Goal: Consume media (video, audio)

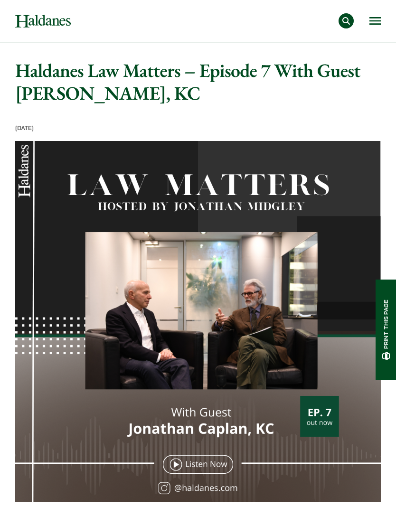
click at [176, 462] on img at bounding box center [197, 323] width 365 height 365
click at [183, 462] on img at bounding box center [197, 323] width 365 height 365
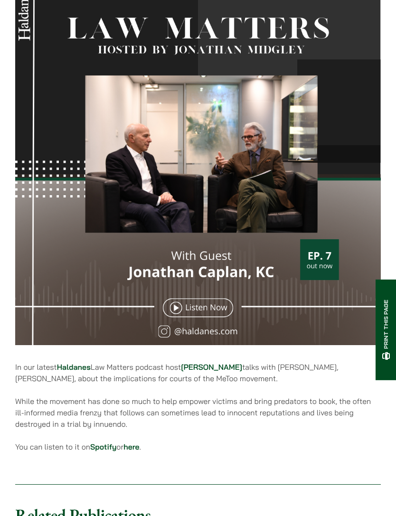
scroll to position [154, 0]
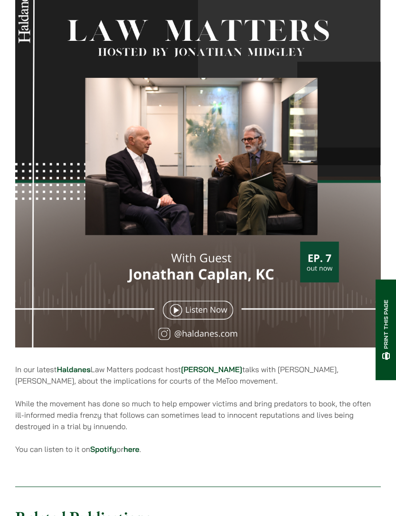
click at [179, 309] on img at bounding box center [197, 169] width 365 height 365
click at [176, 322] on img at bounding box center [197, 169] width 365 height 365
click at [171, 308] on img at bounding box center [197, 169] width 365 height 365
click at [178, 310] on img at bounding box center [197, 169] width 365 height 365
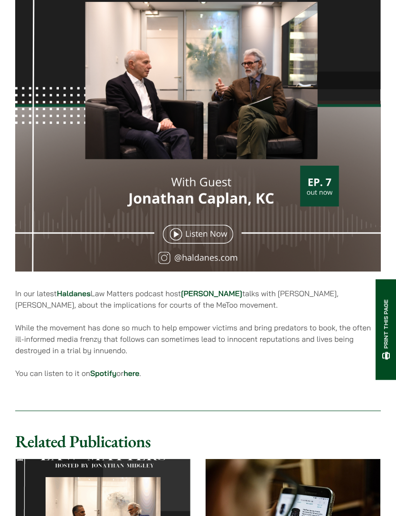
scroll to position [191, 0]
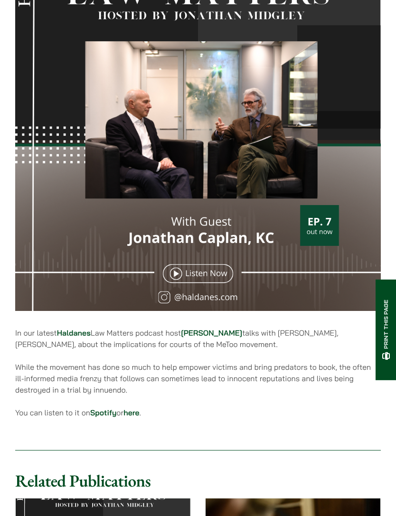
click at [190, 277] on img at bounding box center [197, 132] width 365 height 365
click at [190, 278] on img at bounding box center [197, 132] width 365 height 365
click at [179, 271] on img at bounding box center [197, 132] width 365 height 365
click at [192, 121] on img at bounding box center [197, 132] width 365 height 365
click at [188, 120] on img at bounding box center [197, 132] width 365 height 365
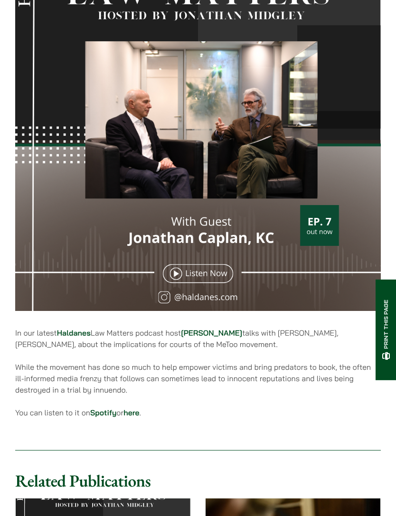
click at [187, 133] on img at bounding box center [197, 132] width 365 height 365
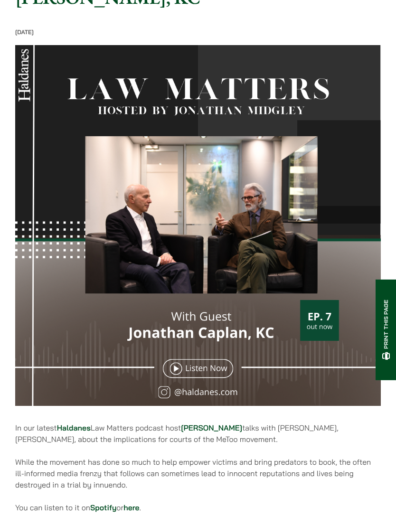
scroll to position [95, 0]
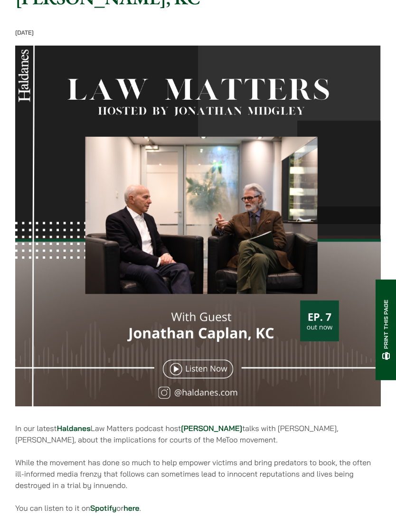
click at [151, 102] on img at bounding box center [197, 228] width 365 height 365
click at [154, 96] on img at bounding box center [197, 228] width 365 height 365
click at [151, 110] on img at bounding box center [197, 228] width 365 height 365
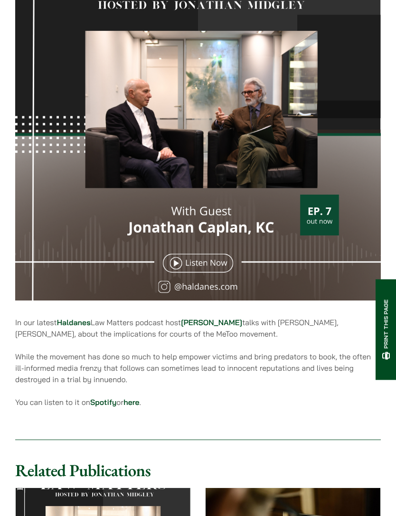
scroll to position [201, 0]
click at [180, 263] on img at bounding box center [197, 122] width 365 height 365
click at [187, 267] on img at bounding box center [197, 122] width 365 height 365
click at [182, 265] on img at bounding box center [197, 122] width 365 height 365
click at [216, 287] on img at bounding box center [197, 122] width 365 height 365
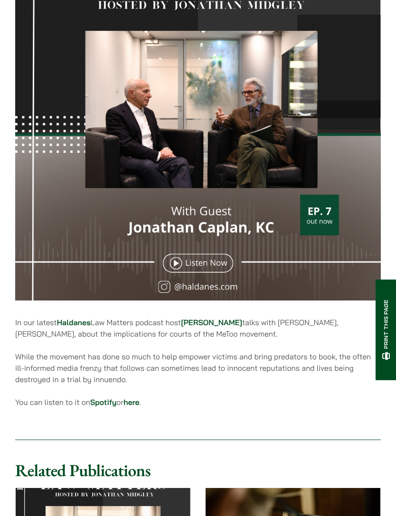
click at [194, 261] on img at bounding box center [197, 122] width 365 height 365
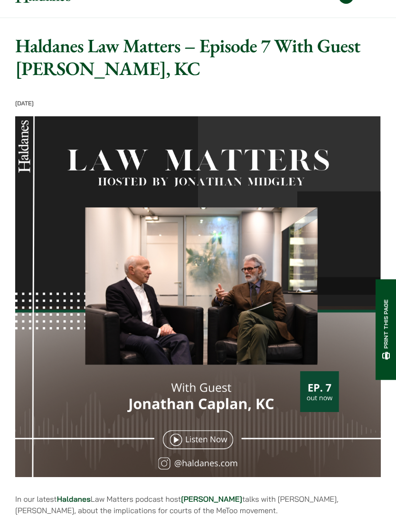
scroll to position [0, 0]
